Goal: Transaction & Acquisition: Book appointment/travel/reservation

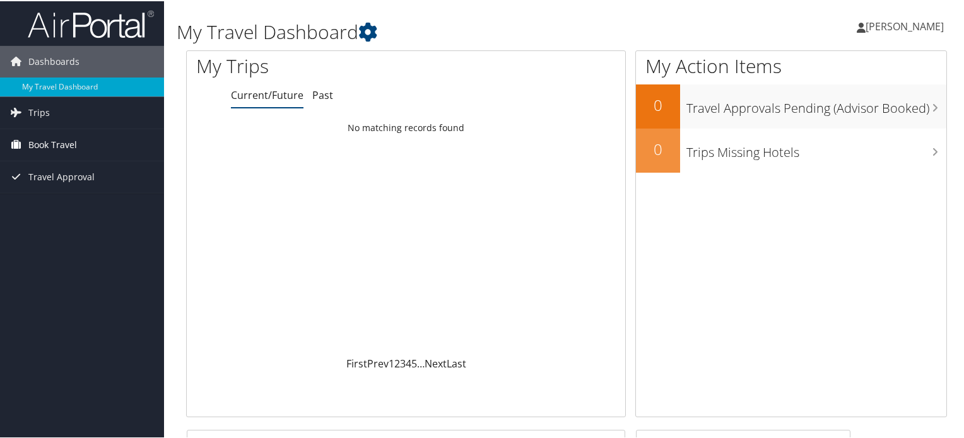
click at [44, 142] on span "Book Travel" at bounding box center [52, 144] width 49 height 32
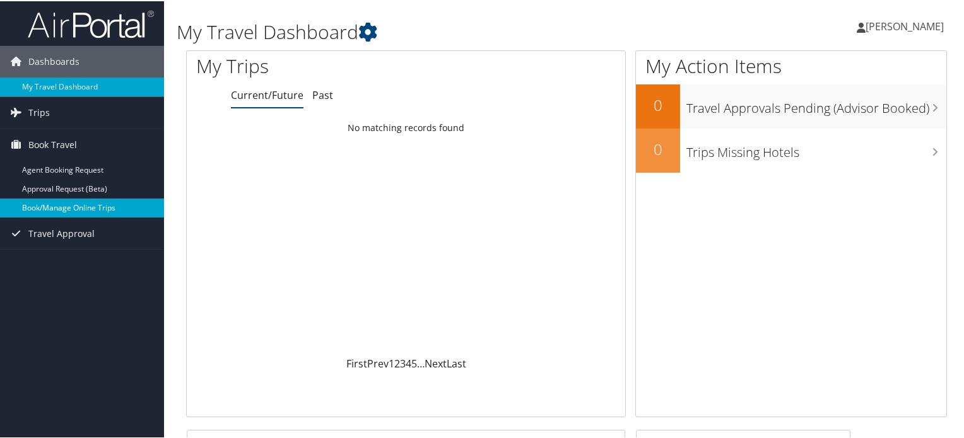
click at [114, 208] on link "Book/Manage Online Trips" at bounding box center [82, 206] width 164 height 19
click at [64, 204] on link "Book/Manage Online Trips" at bounding box center [82, 206] width 164 height 19
